Goal: Task Accomplishment & Management: Complete application form

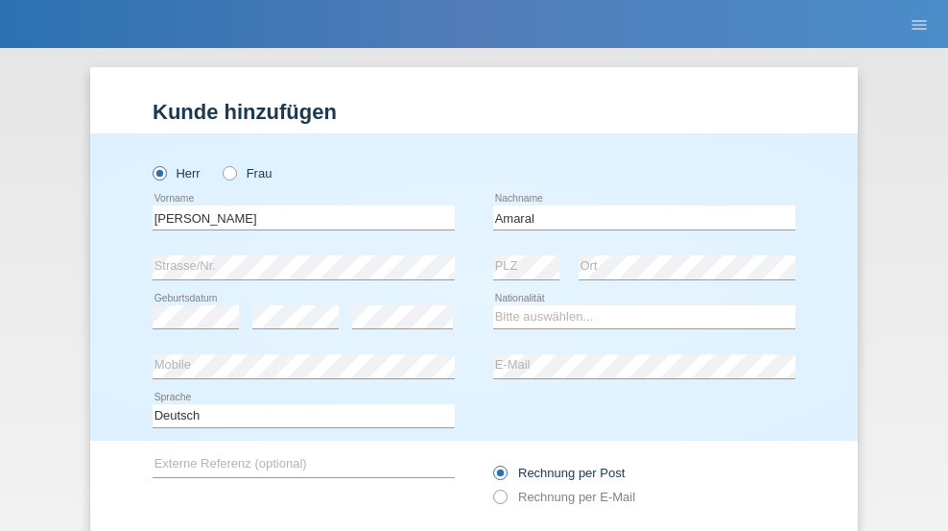
type input "Amaral"
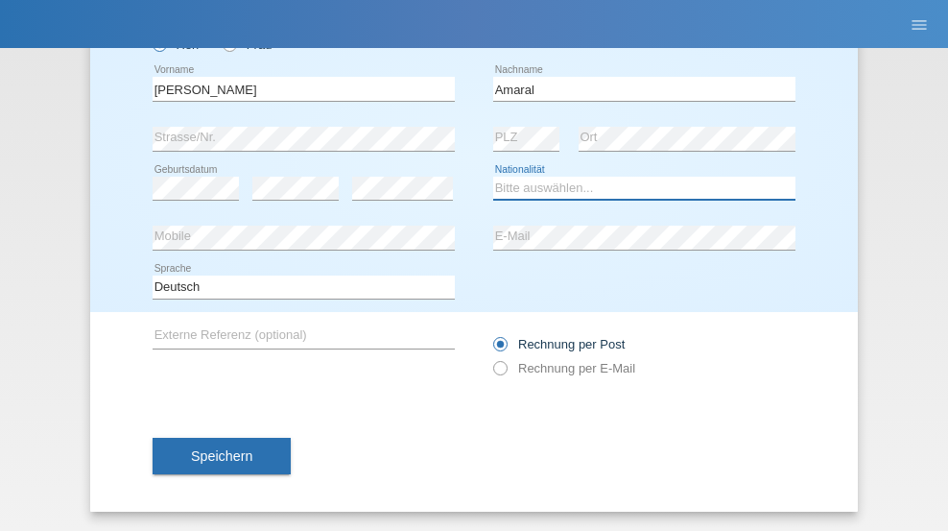
select select "PT"
select select "C"
select select "06"
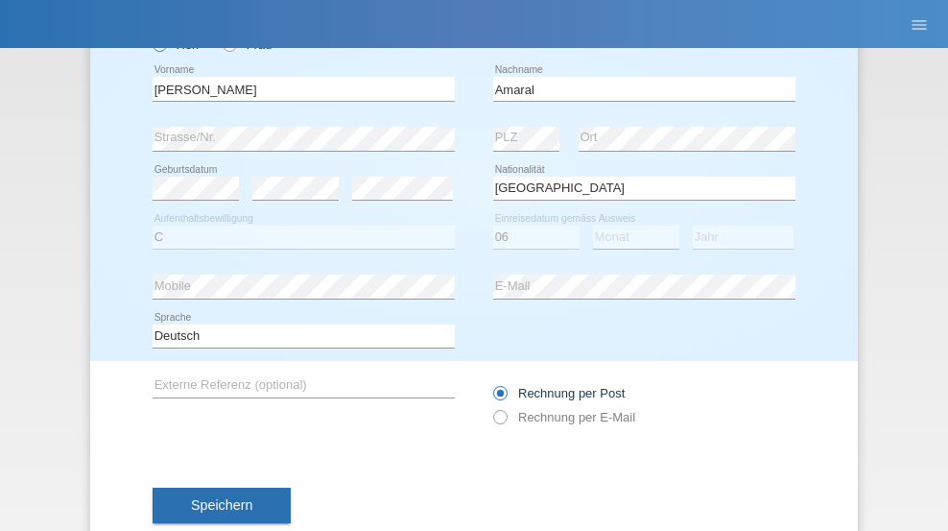
select select "07"
select select "2019"
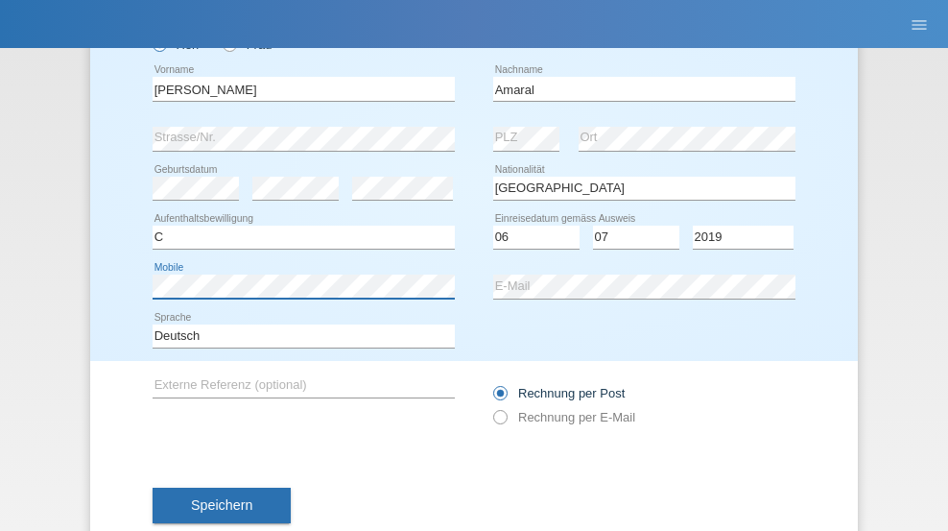
scroll to position [178, 0]
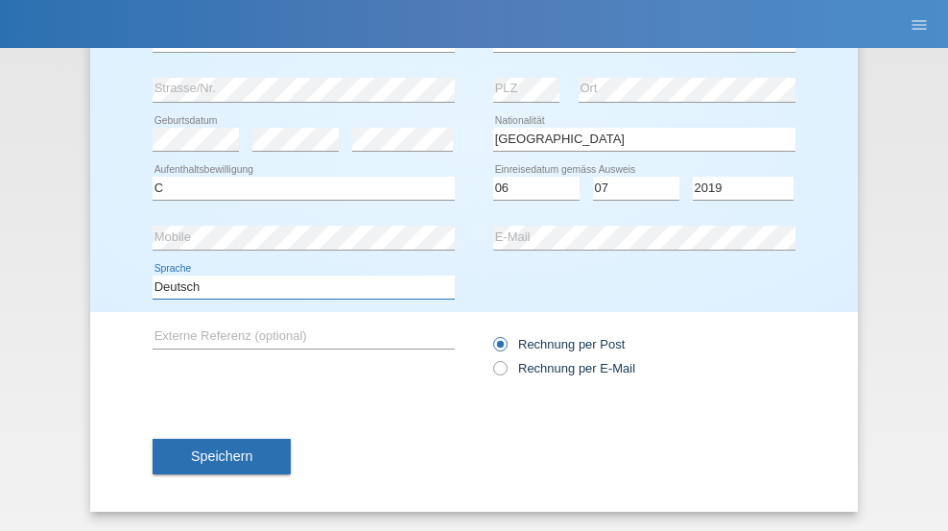
select select "en"
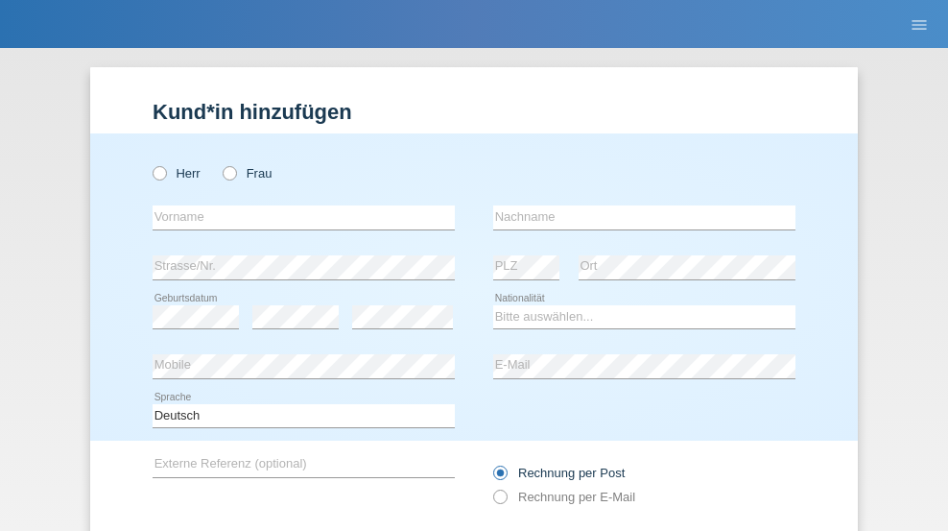
radio input "true"
click at [296, 205] on input "text" at bounding box center [304, 217] width 302 height 24
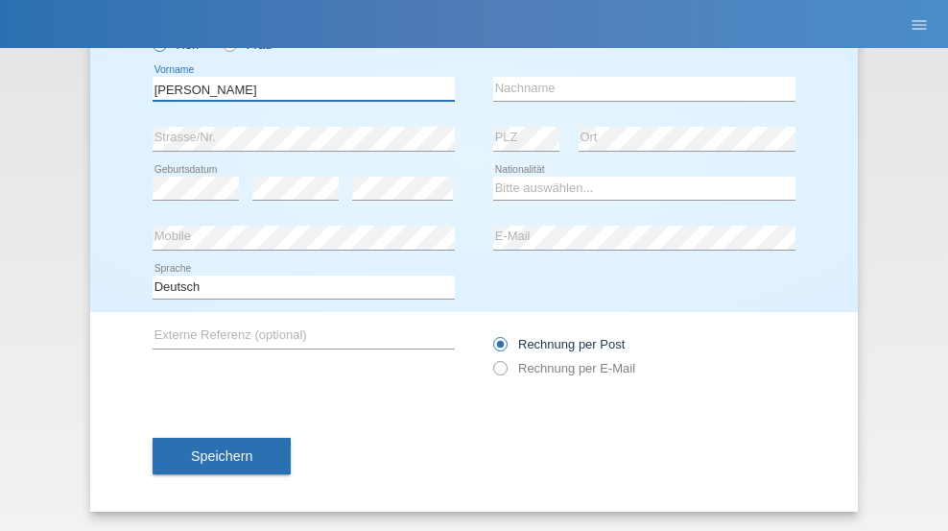
type input "tim"
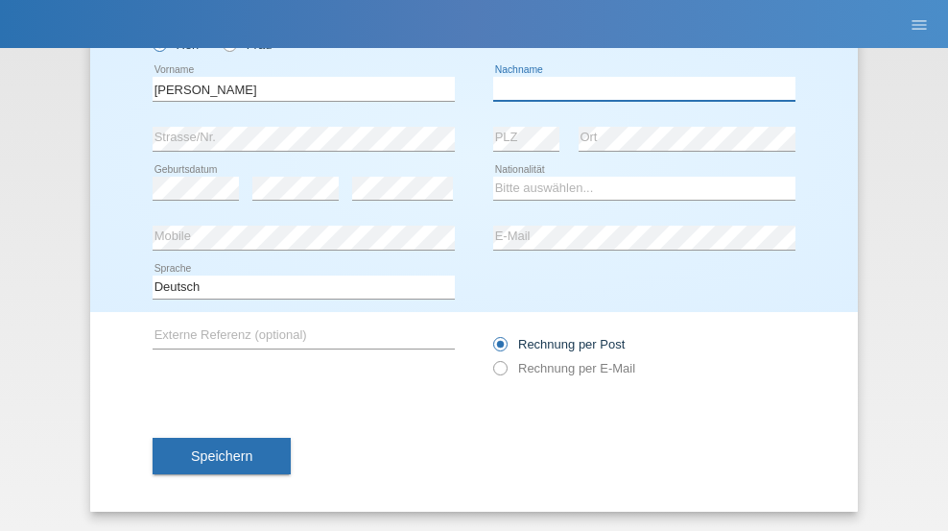
click at [637, 88] on input "text" at bounding box center [644, 89] width 302 height 24
type input "Krüger"
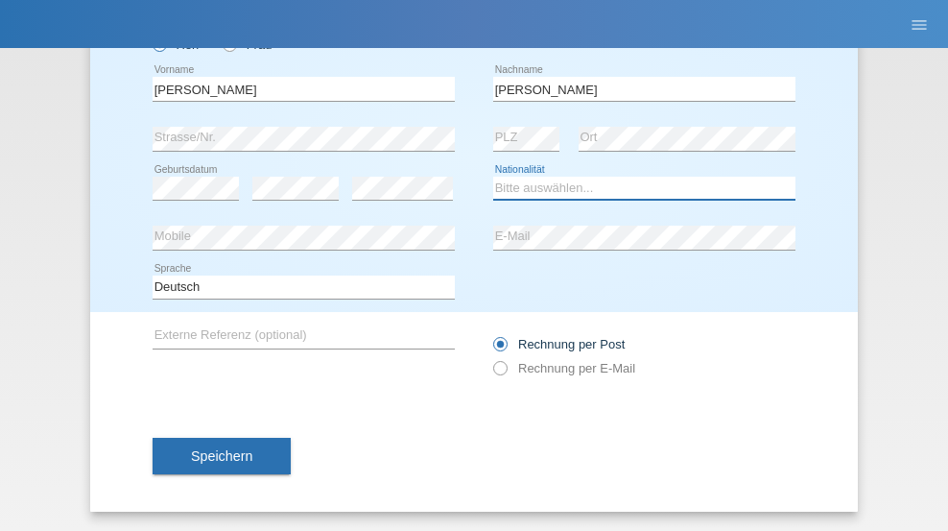
select select "DE"
select select "C"
select select "05"
select select "04"
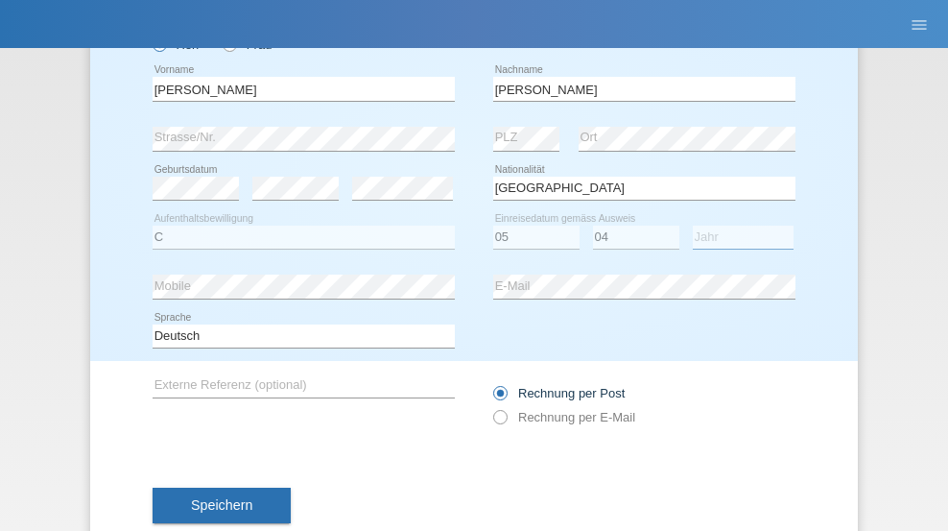
select select "2021"
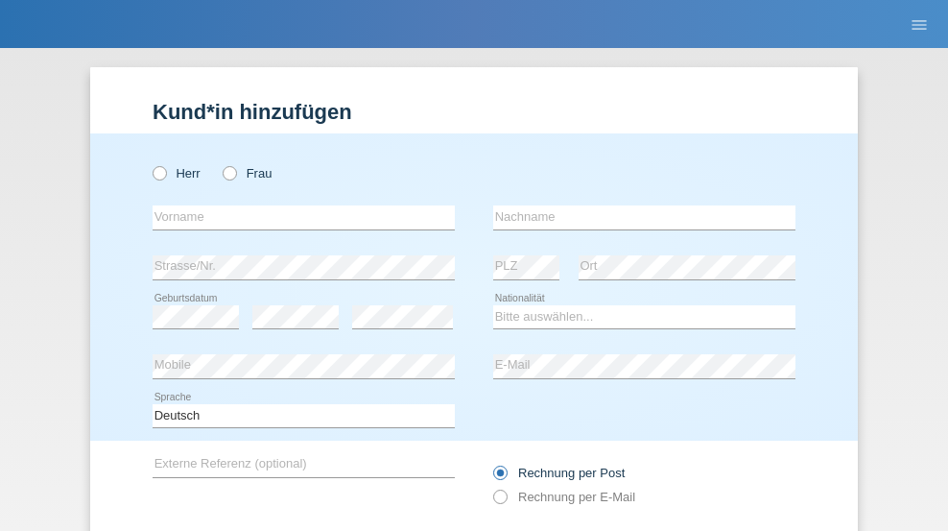
radio input "true"
click at [296, 205] on input "text" at bounding box center [304, 217] width 302 height 24
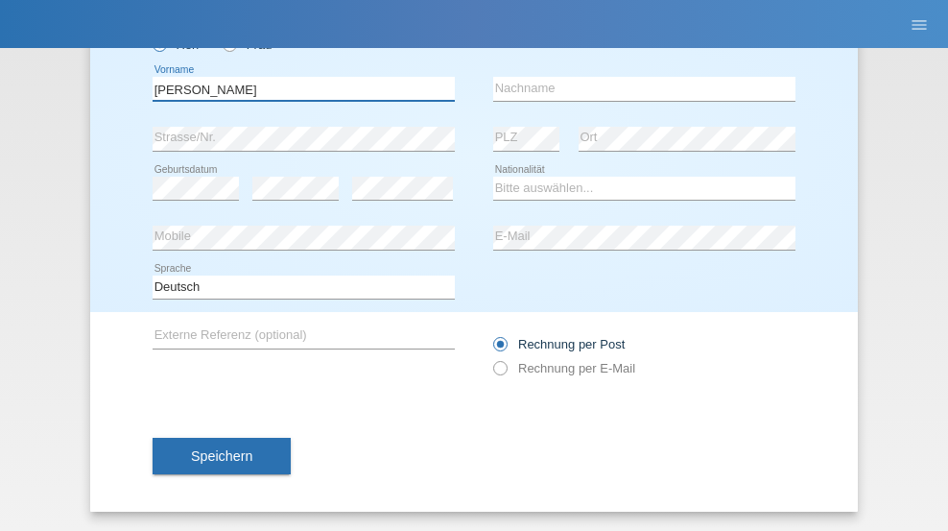
type input "Schumacher"
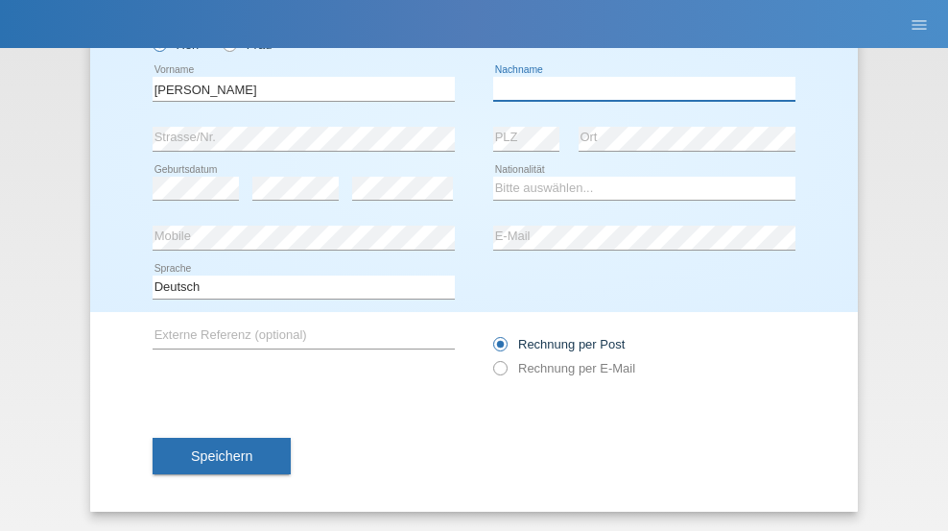
click at [637, 88] on input "text" at bounding box center [644, 89] width 302 height 24
type input "Christian"
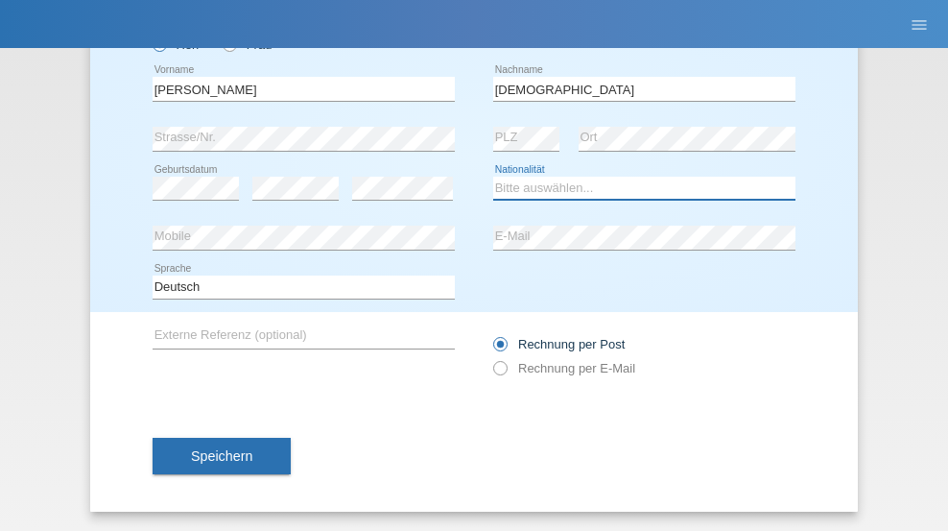
select select "CH"
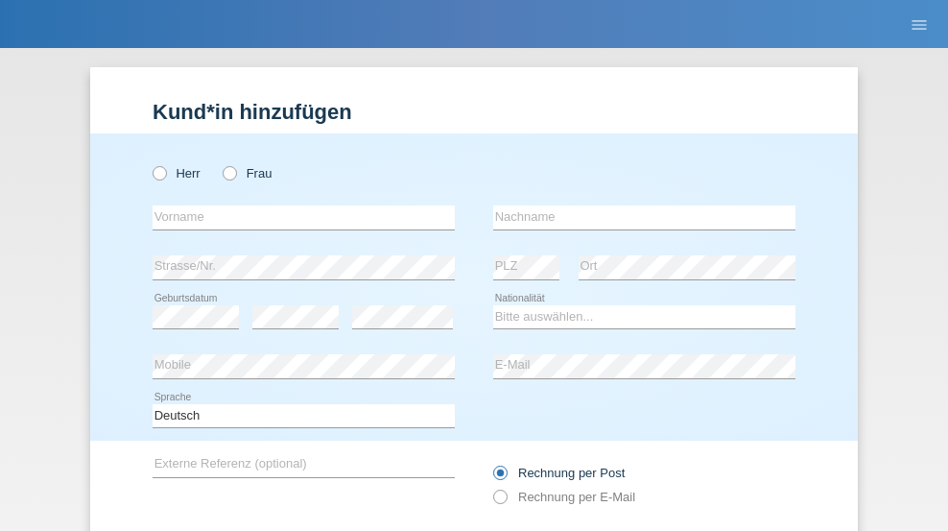
radio input "true"
click at [296, 205] on input "text" at bounding box center [304, 217] width 302 height 24
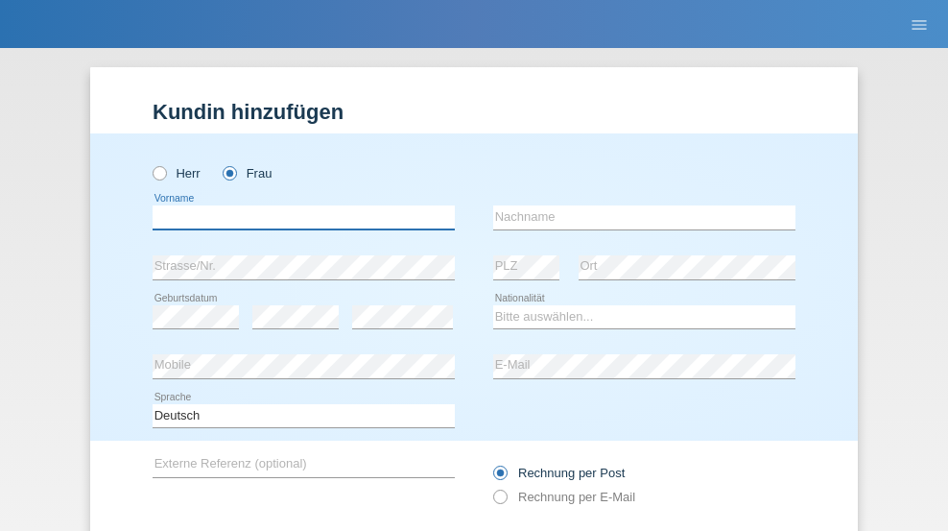
scroll to position [129, 0]
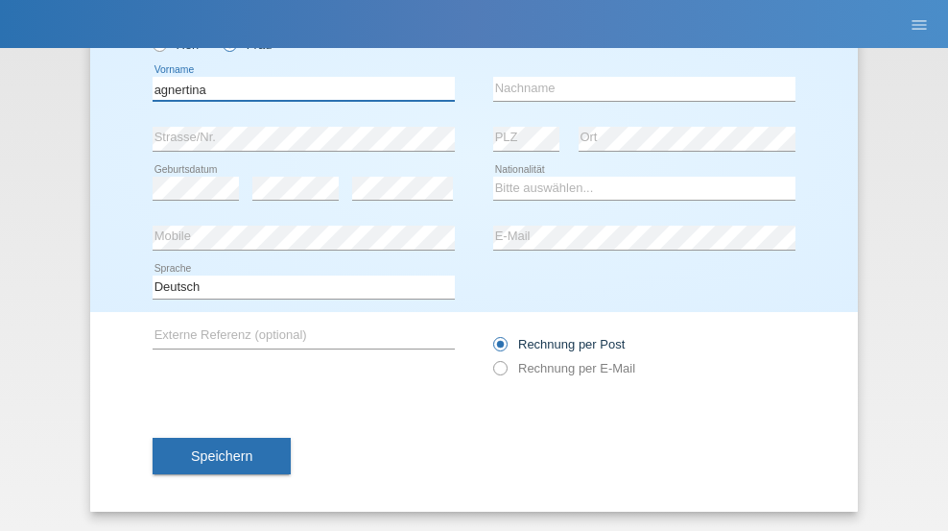
type input "agnertina"
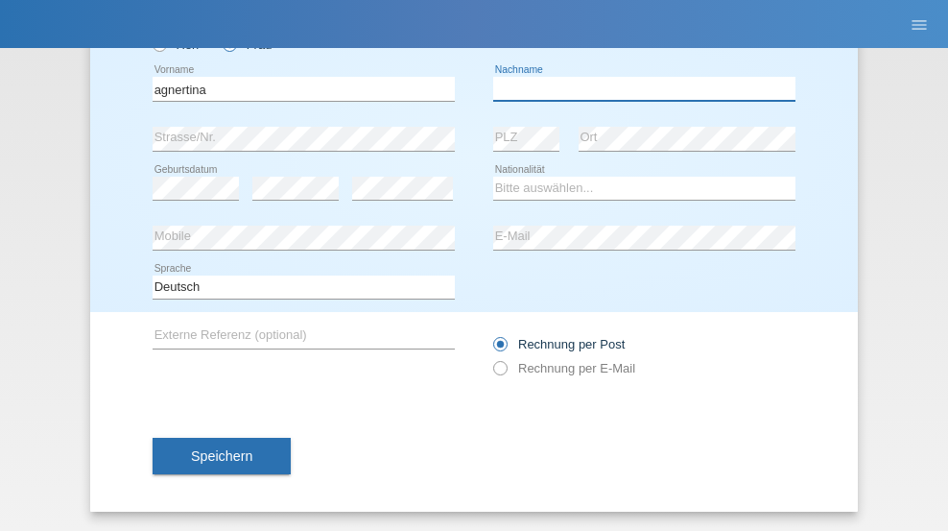
click at [637, 88] on input "text" at bounding box center [644, 89] width 302 height 24
type input "noshaj"
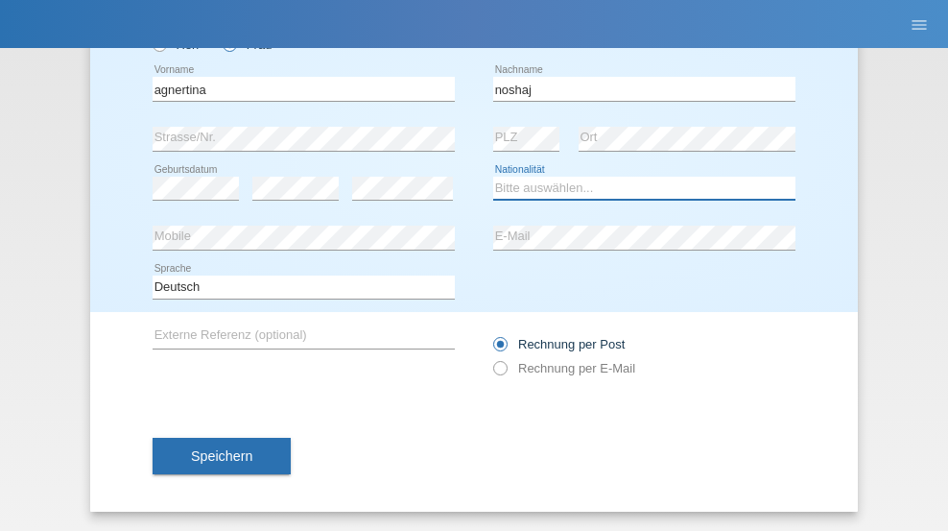
select select "NL"
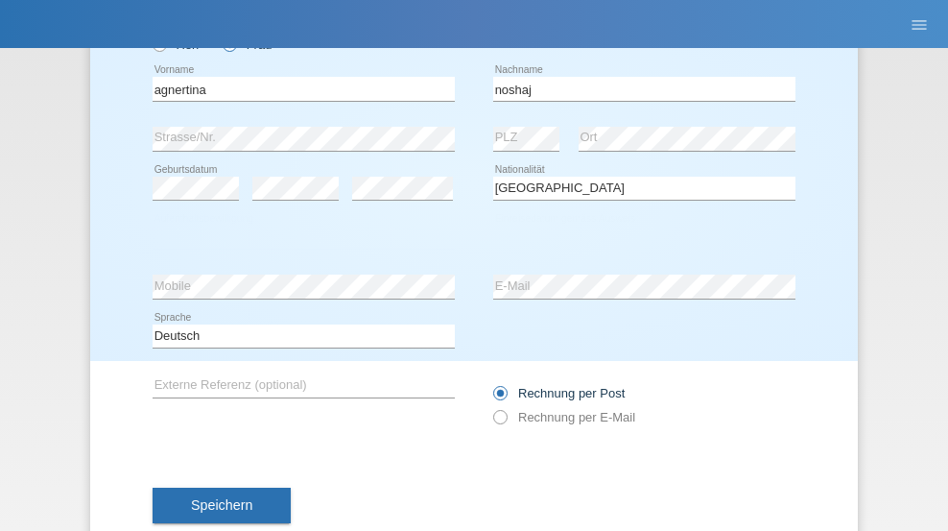
select select "C"
select select "01"
select select "08"
select select "2021"
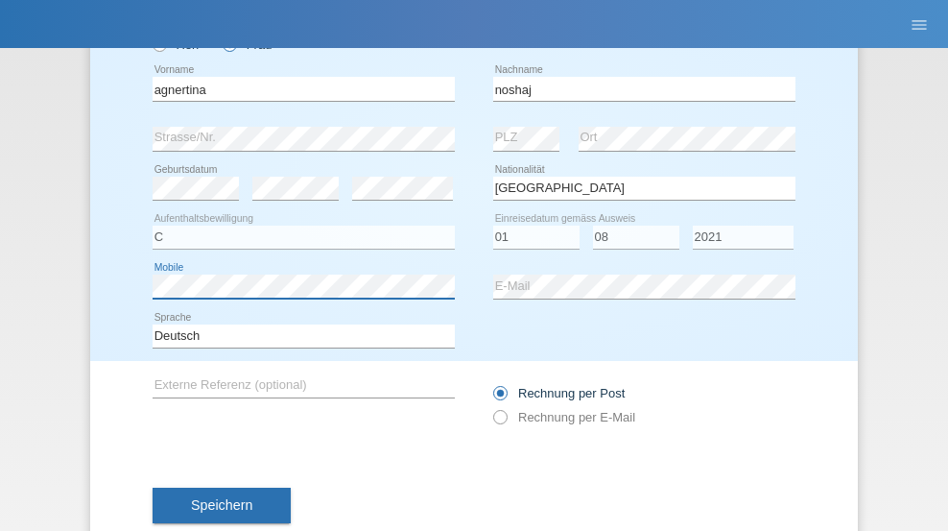
scroll to position [178, 0]
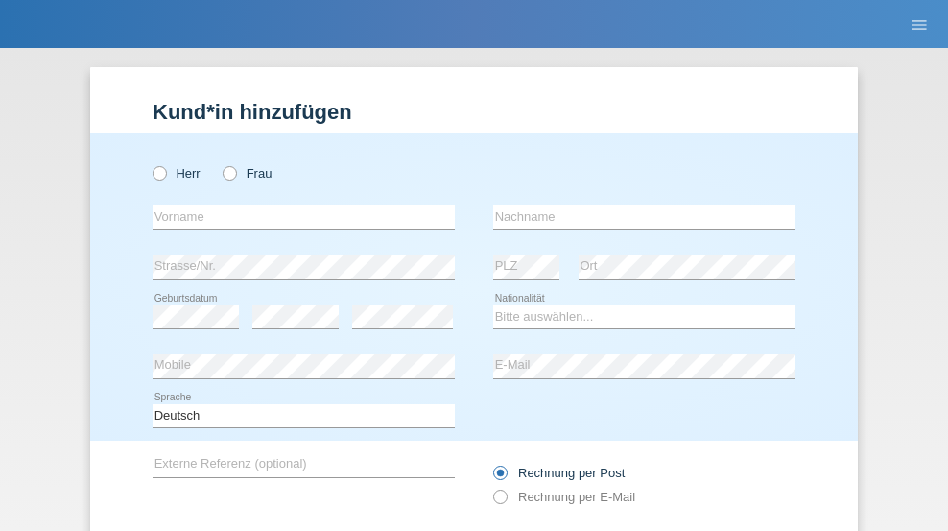
radio input "true"
click at [296, 205] on input "text" at bounding box center [304, 217] width 302 height 24
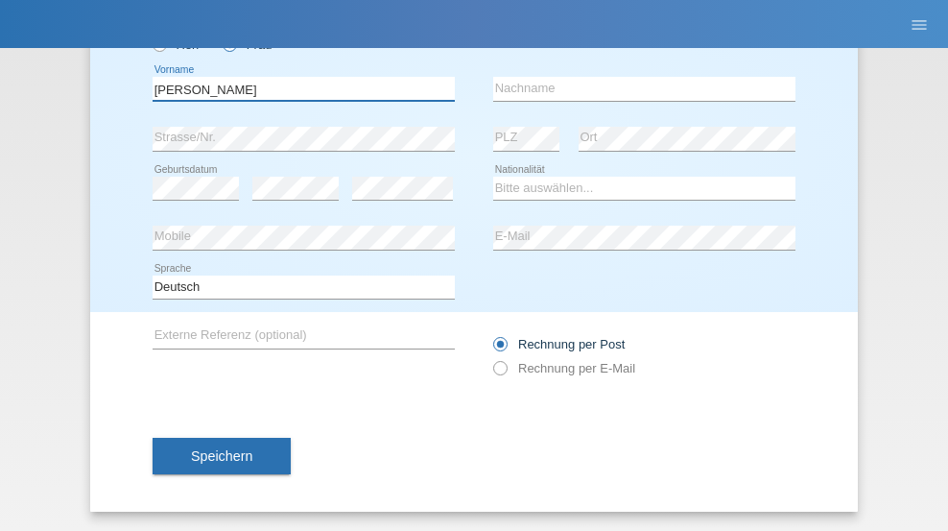
type input "[PERSON_NAME]"
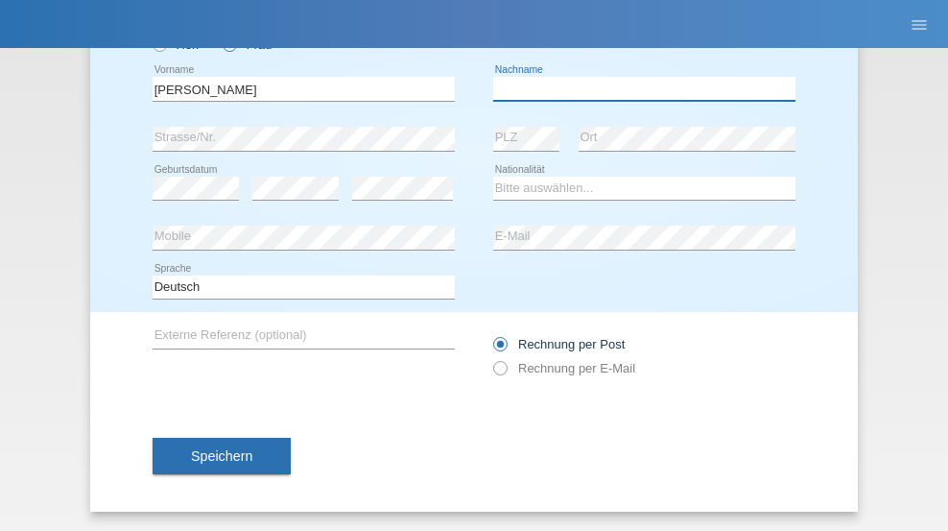
click at [637, 88] on input "text" at bounding box center [644, 89] width 302 height 24
type input "Pinzo"
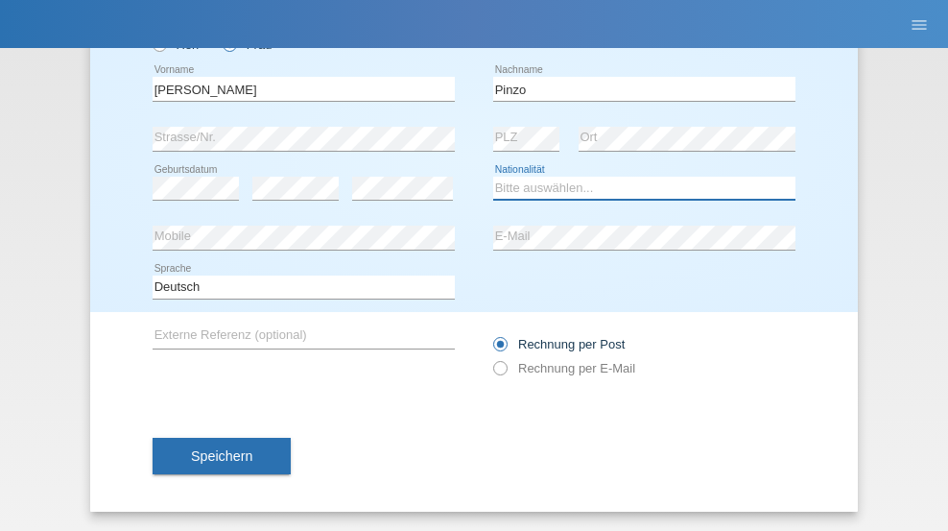
select select "CH"
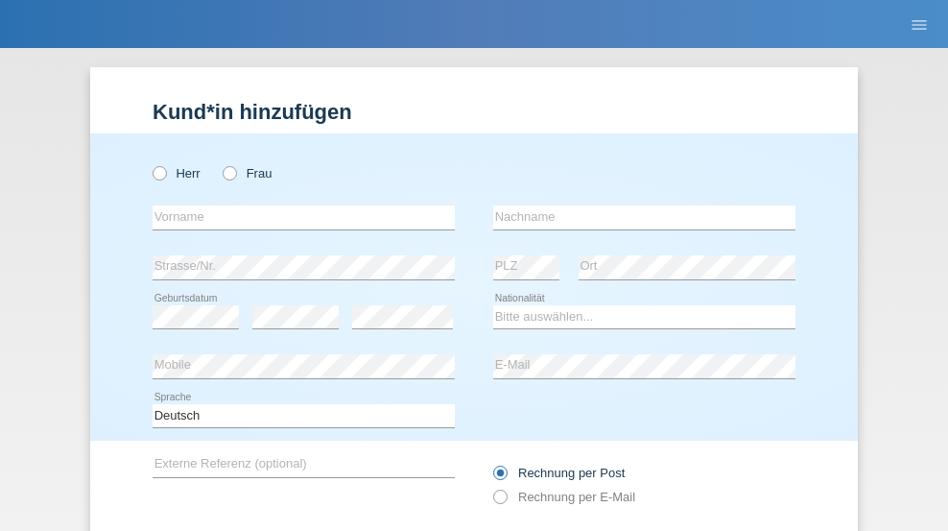
radio input "true"
click at [296, 205] on input "text" at bounding box center [304, 217] width 302 height 24
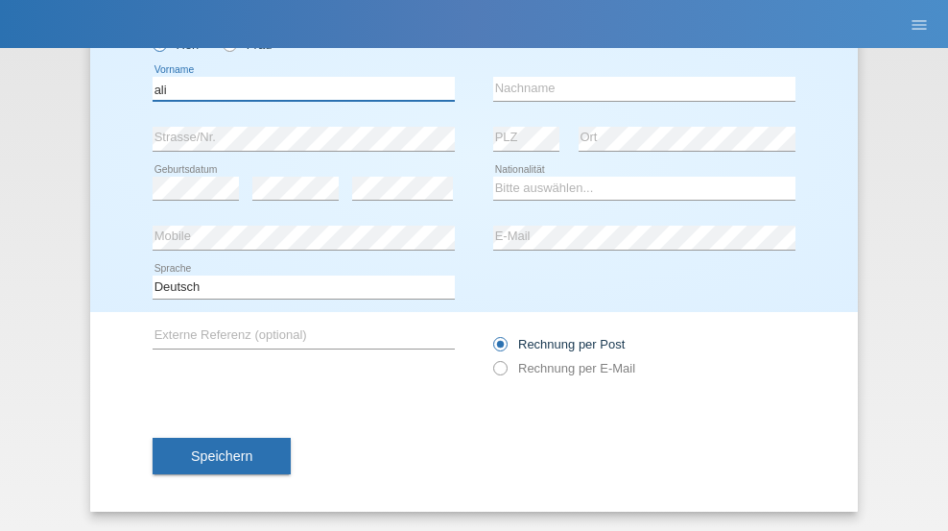
type input "ali"
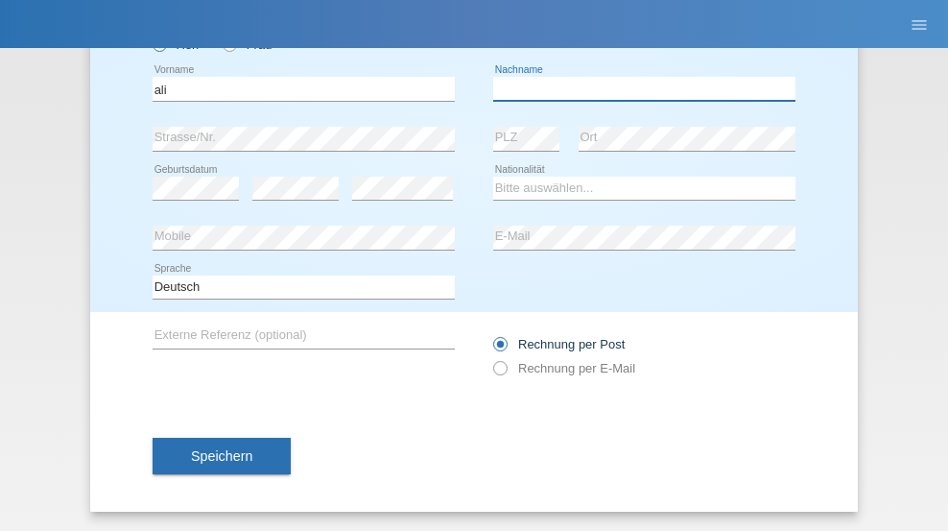
click at [637, 88] on input "text" at bounding box center [644, 89] width 302 height 24
type input "Amini"
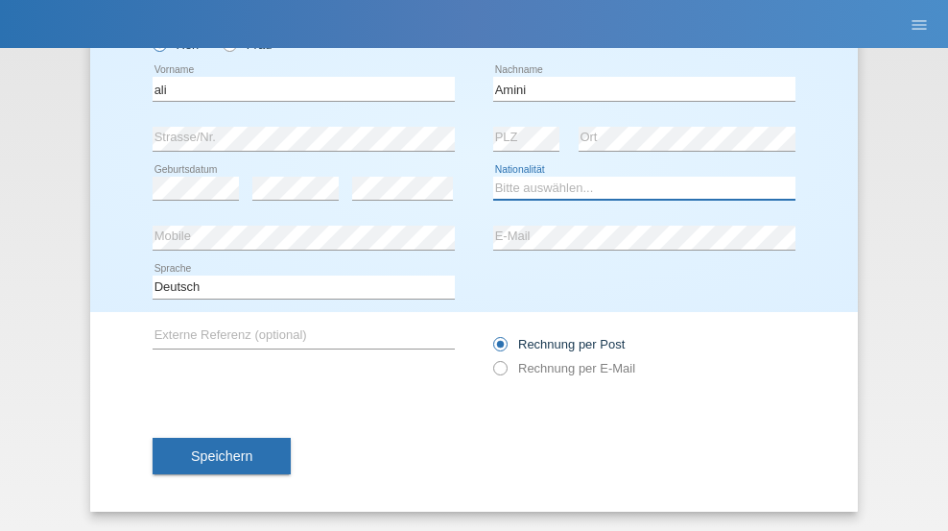
select select "AF"
select select "C"
select select "18"
select select "08"
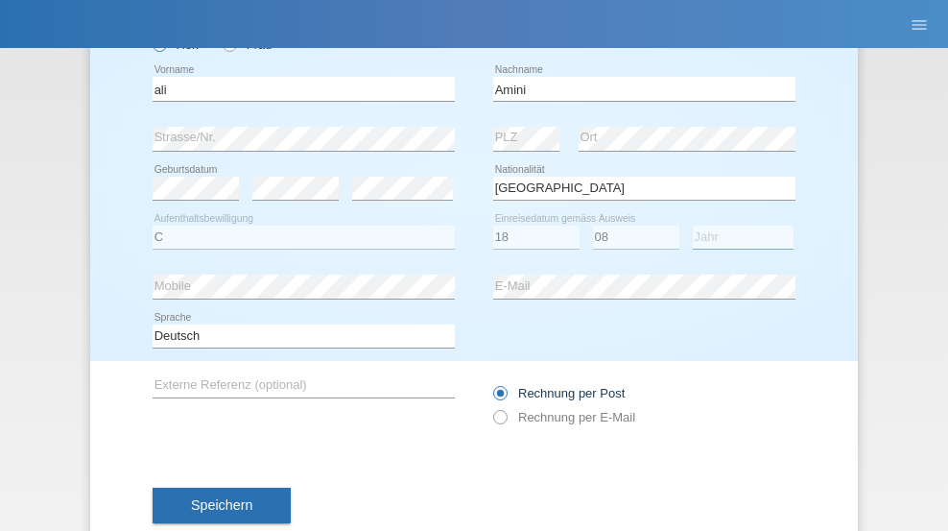
select select "2015"
